Goal: Task Accomplishment & Management: Use online tool/utility

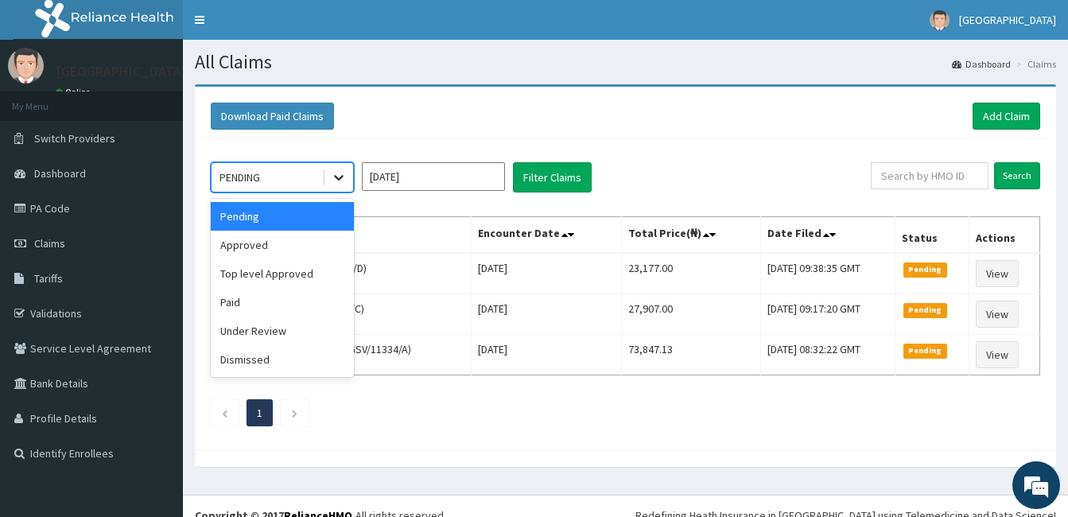
click at [339, 181] on icon at bounding box center [339, 179] width 10 height 6
click at [300, 246] on div "Approved" at bounding box center [282, 245] width 143 height 29
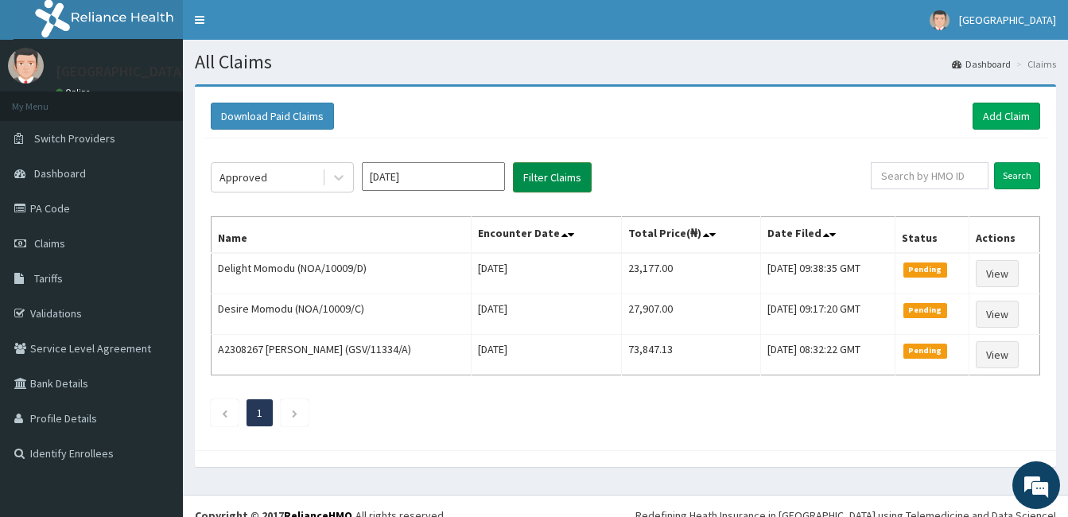
click at [558, 174] on button "Filter Claims" at bounding box center [552, 177] width 79 height 30
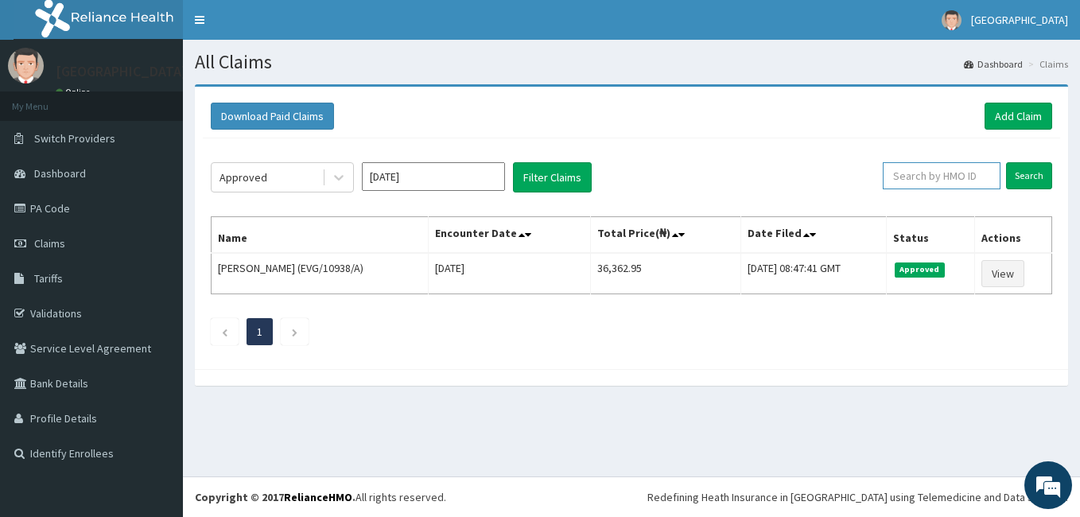
click at [918, 174] on input "text" at bounding box center [942, 175] width 118 height 27
type input "FMC/11802/A"
click at [1006, 162] on input "Search" at bounding box center [1029, 175] width 46 height 27
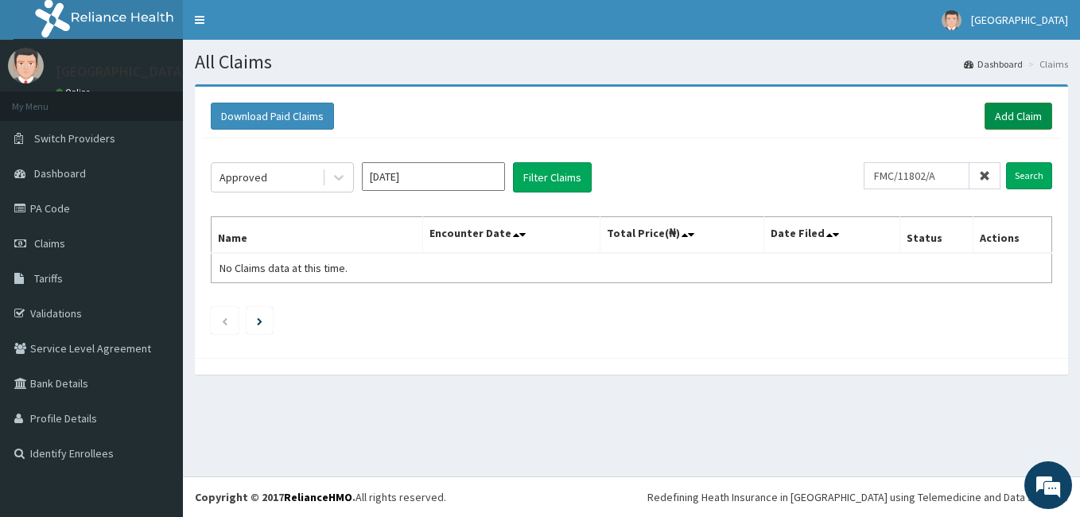
click at [1001, 119] on link "Add Claim" at bounding box center [1019, 116] width 68 height 27
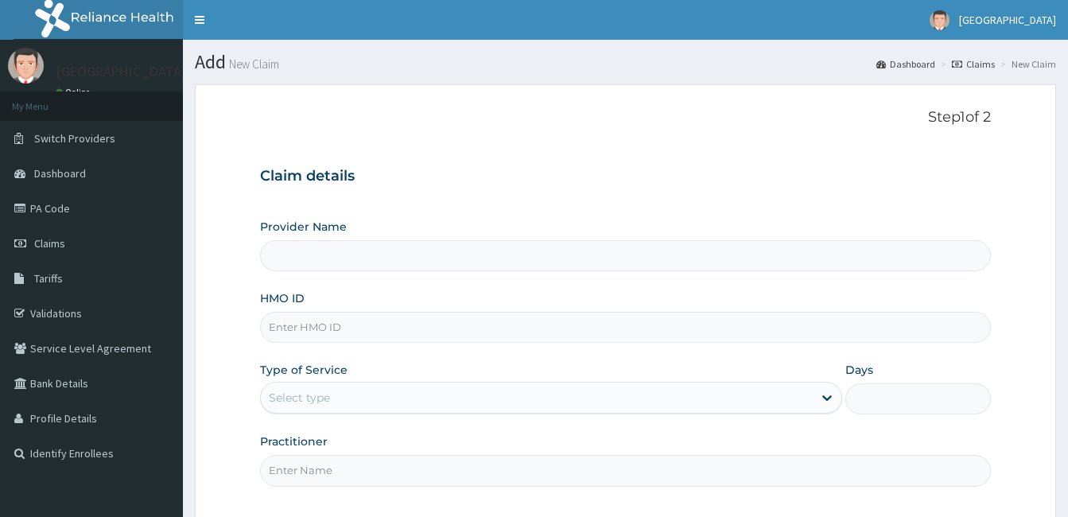
type input "[GEOGRAPHIC_DATA]"
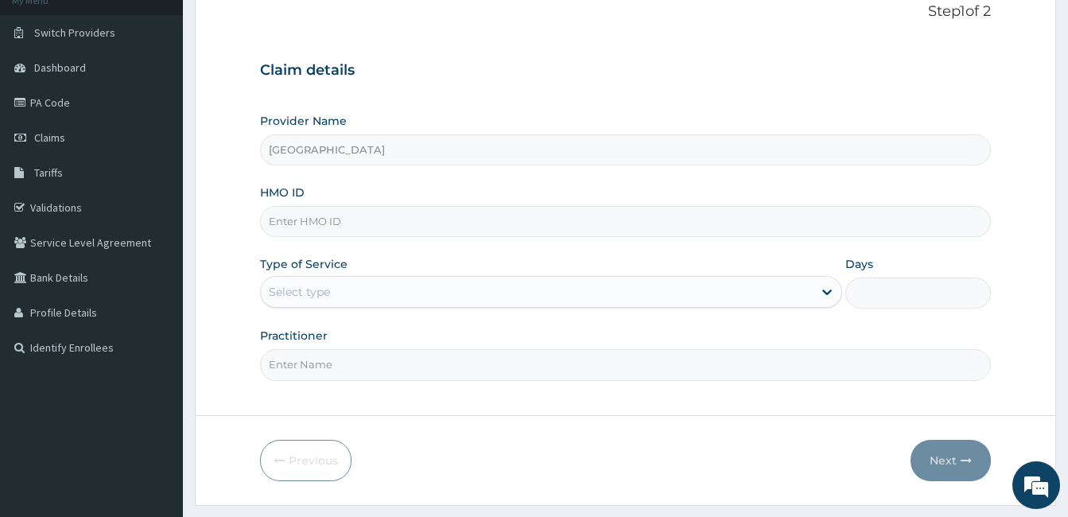
scroll to position [147, 0]
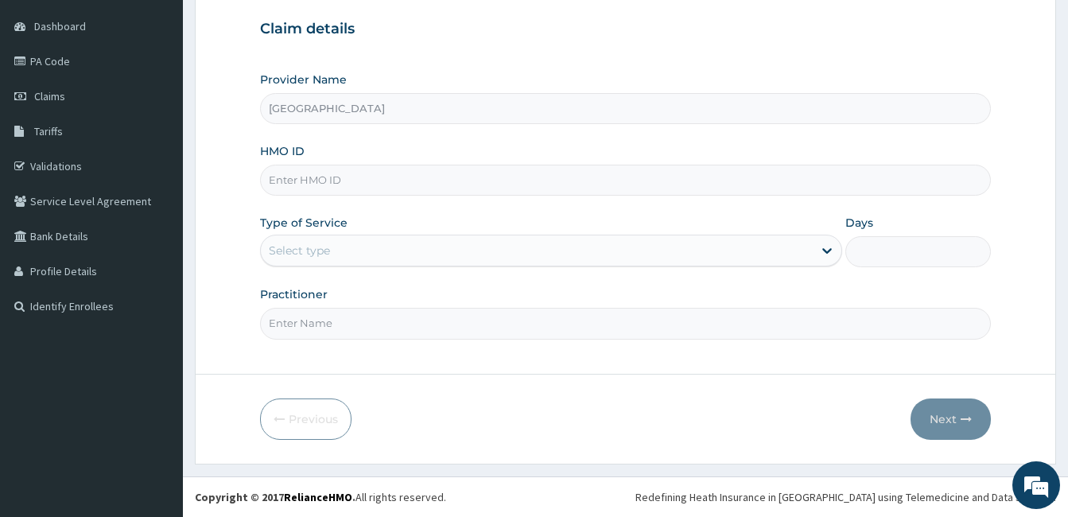
click at [1036, 16] on form "Step 1 of 2 Claim details Provider Name ROMIROH HOSPITAL HMO ID Type of Service…" at bounding box center [625, 200] width 861 height 527
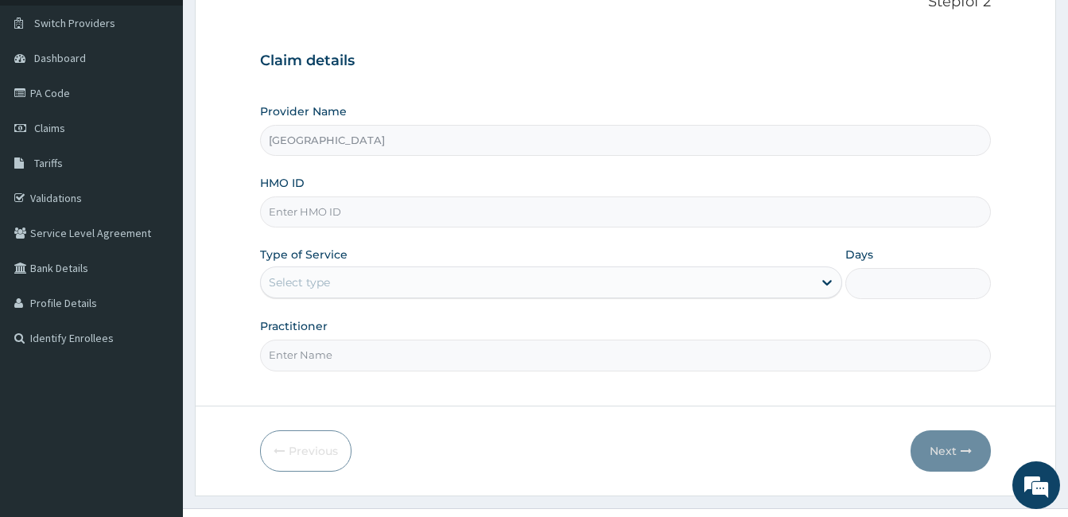
scroll to position [0, 0]
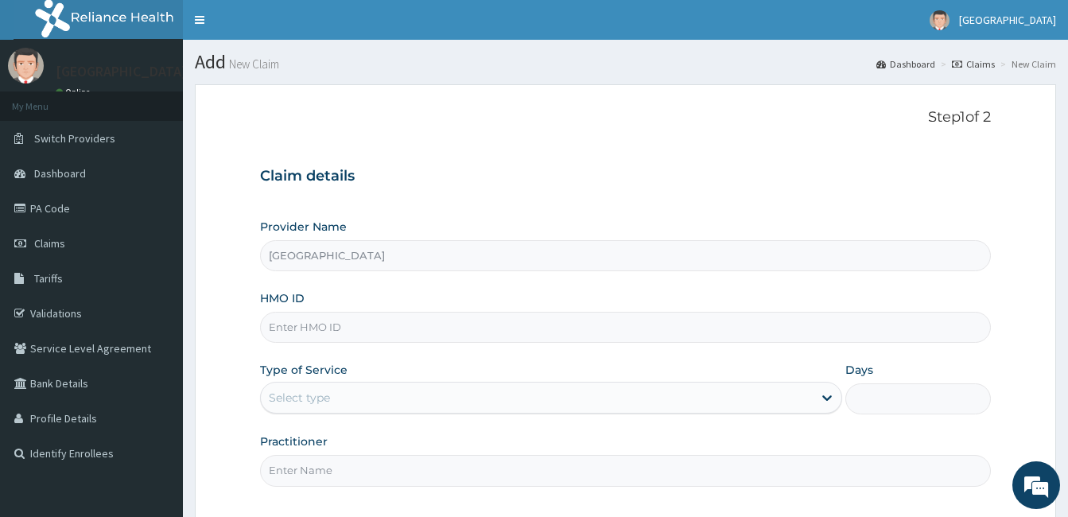
click at [985, 65] on link "Claims" at bounding box center [973, 64] width 43 height 14
